Goal: Navigation & Orientation: Go to known website

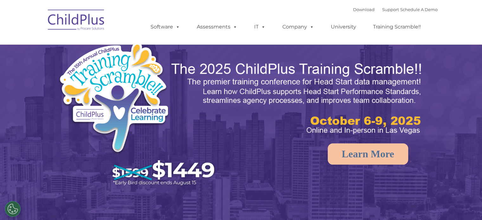
select select "MEDIUM"
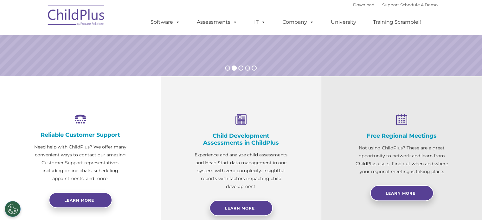
scroll to position [173, 0]
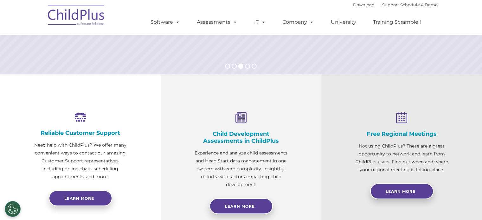
click at [65, 10] on img at bounding box center [76, 16] width 63 height 32
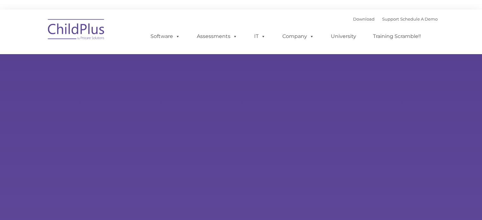
type input ""
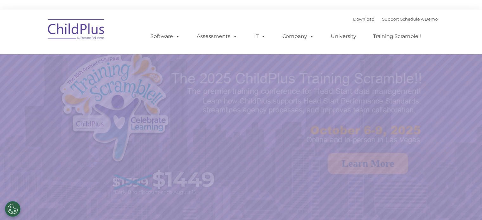
select select "MEDIUM"
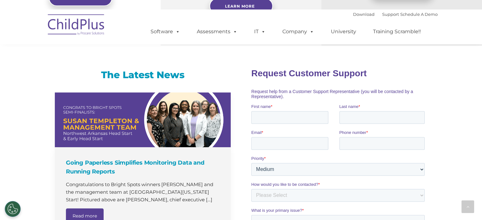
scroll to position [393, 0]
